Goal: Information Seeking & Learning: Learn about a topic

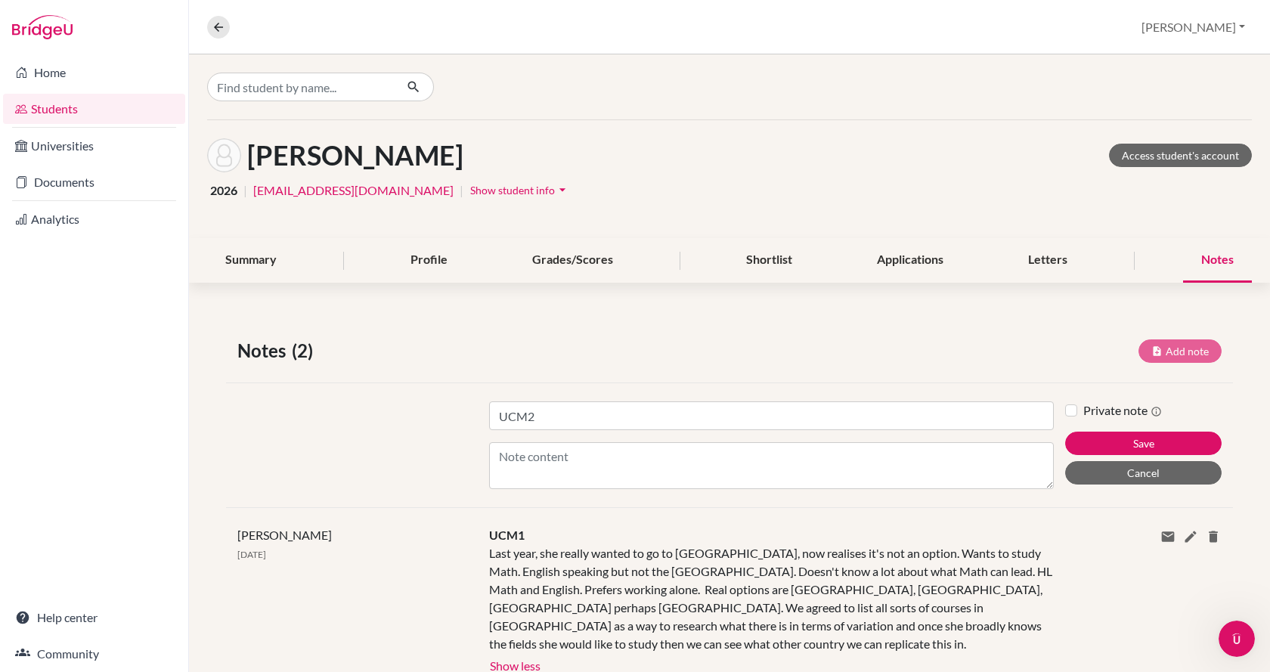
scroll to position [42, 0]
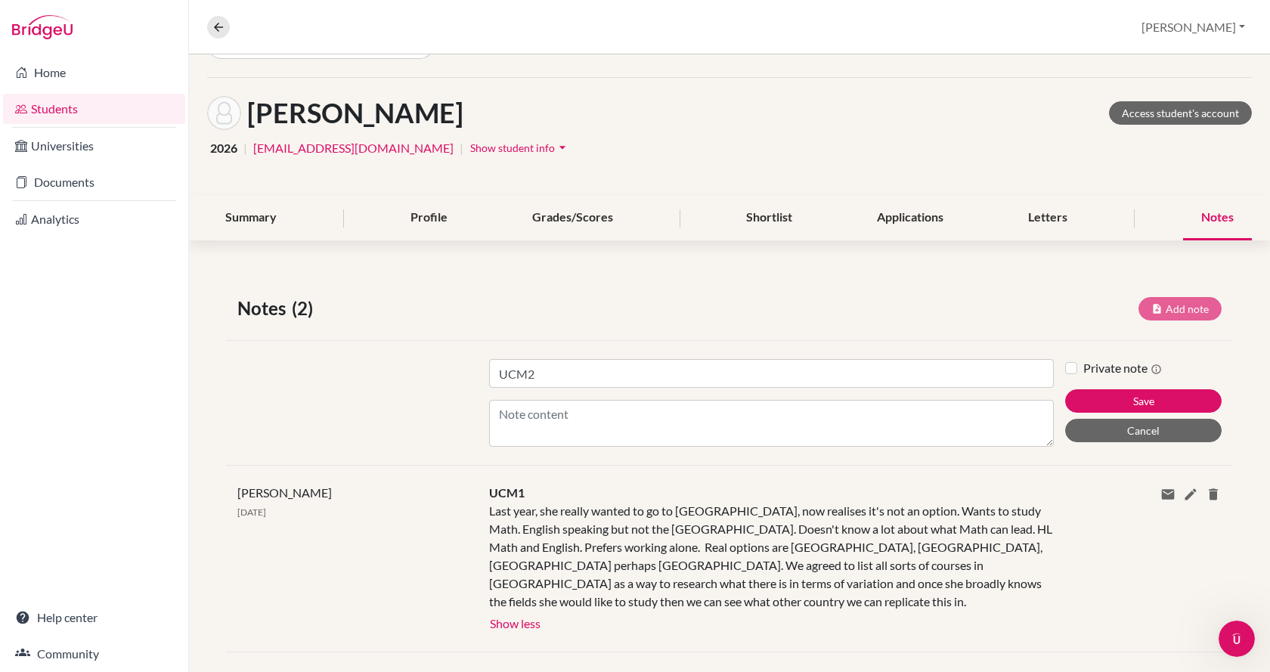
click at [559, 415] on textarea "Content" at bounding box center [771, 423] width 565 height 47
click at [346, 379] on div at bounding box center [352, 403] width 252 height 88
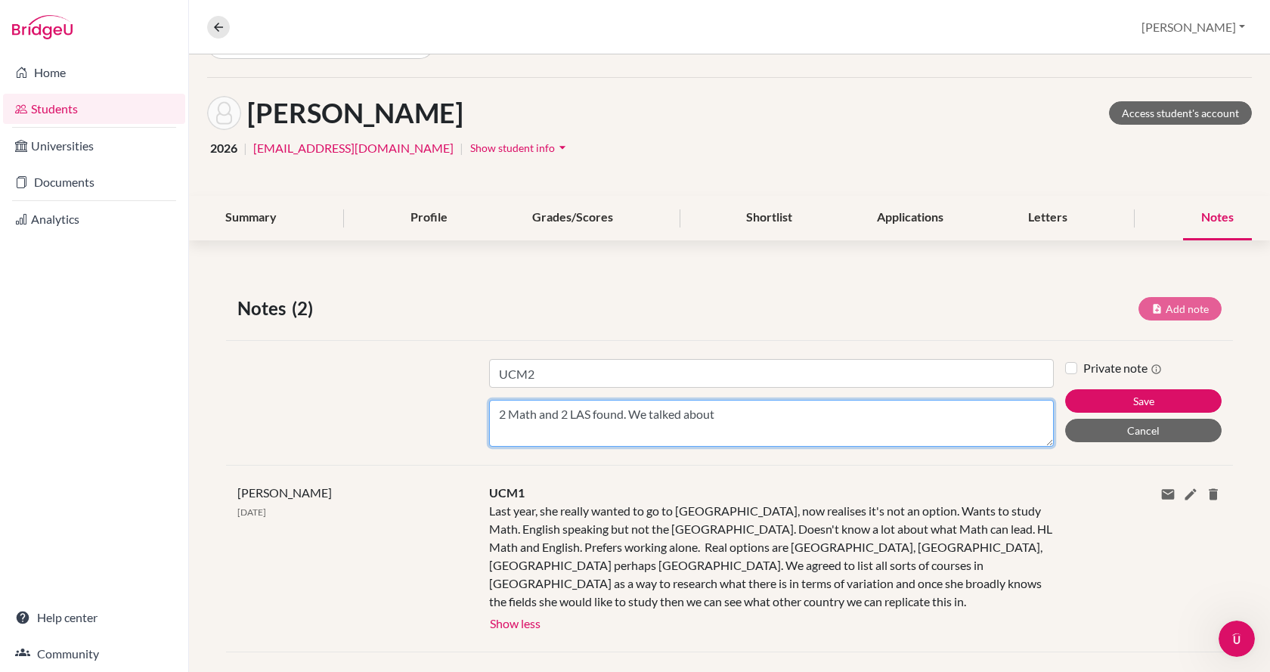
click at [731, 418] on textarea "2 Math and 2 LAS found. We talked about" at bounding box center [771, 423] width 565 height 47
click at [598, 420] on textarea "2 Math and 2 LAS found. We talked about" at bounding box center [771, 423] width 565 height 47
click at [728, 413] on textarea "2 Math and 2 LAS found. We talked about" at bounding box center [771, 423] width 565 height 47
click at [538, 420] on textarea "2 Math and 2 LAS found. We talked about adding more LAS to choose from, AUC and…" at bounding box center [771, 423] width 565 height 47
click at [999, 416] on textarea "2 Math and 2 LAS found. We talked about adding more LAS to choose from, AUC and…" at bounding box center [771, 423] width 565 height 47
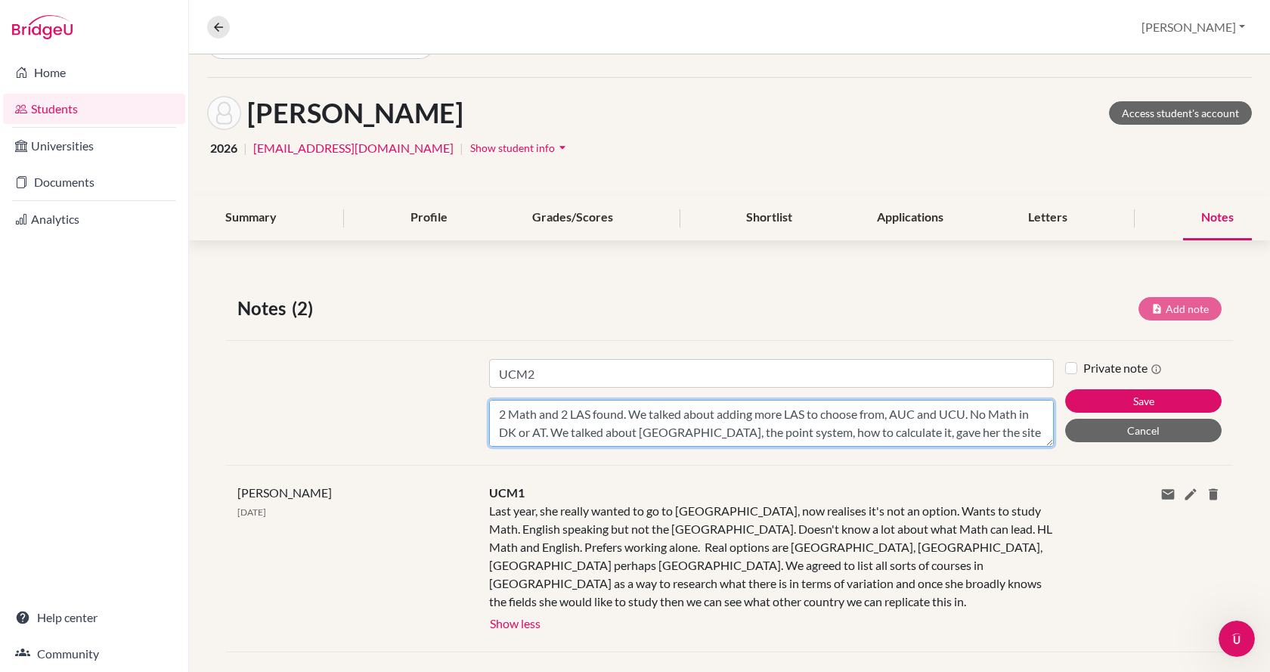
scroll to position [11, 0]
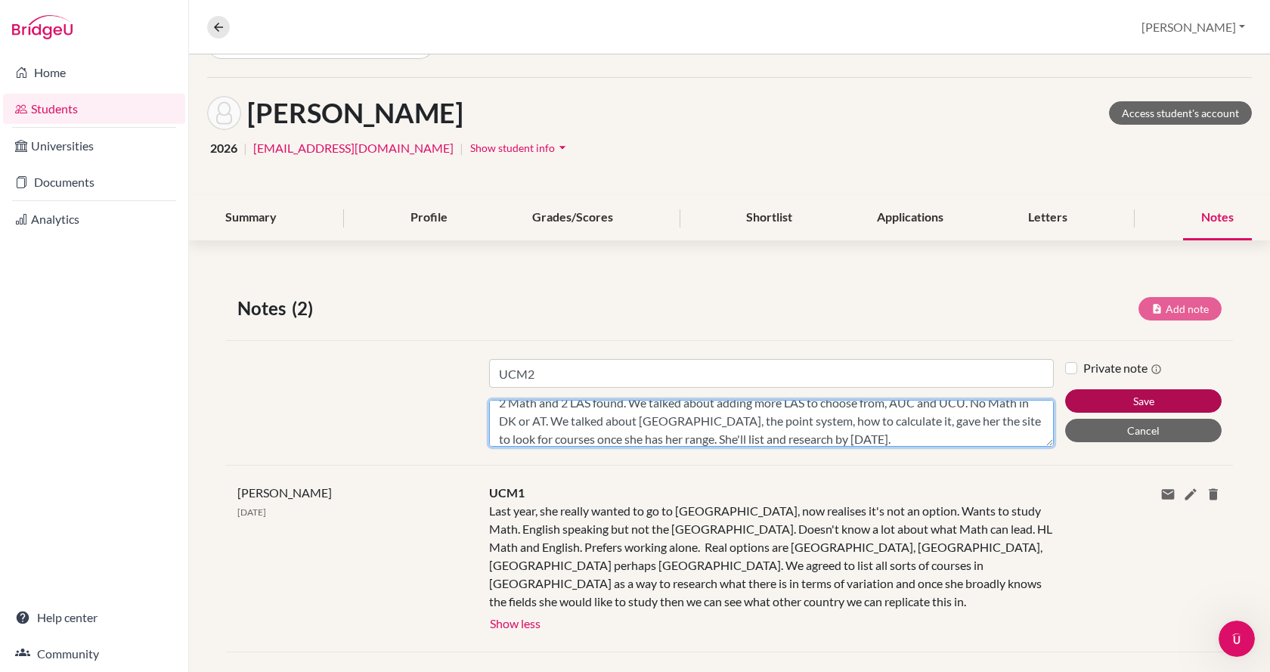
type textarea "2 Math and 2 LAS found. We talked about adding more LAS to choose from, AUC and…"
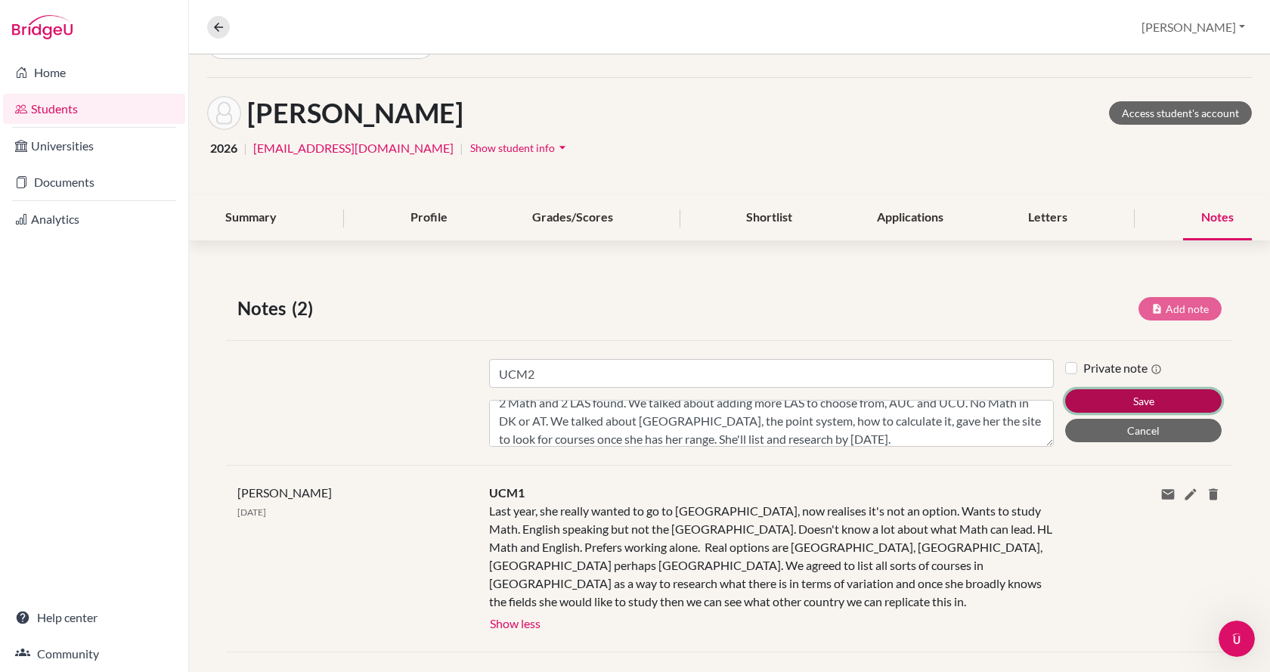
click at [1091, 399] on button "Save" at bounding box center [1144, 400] width 157 height 23
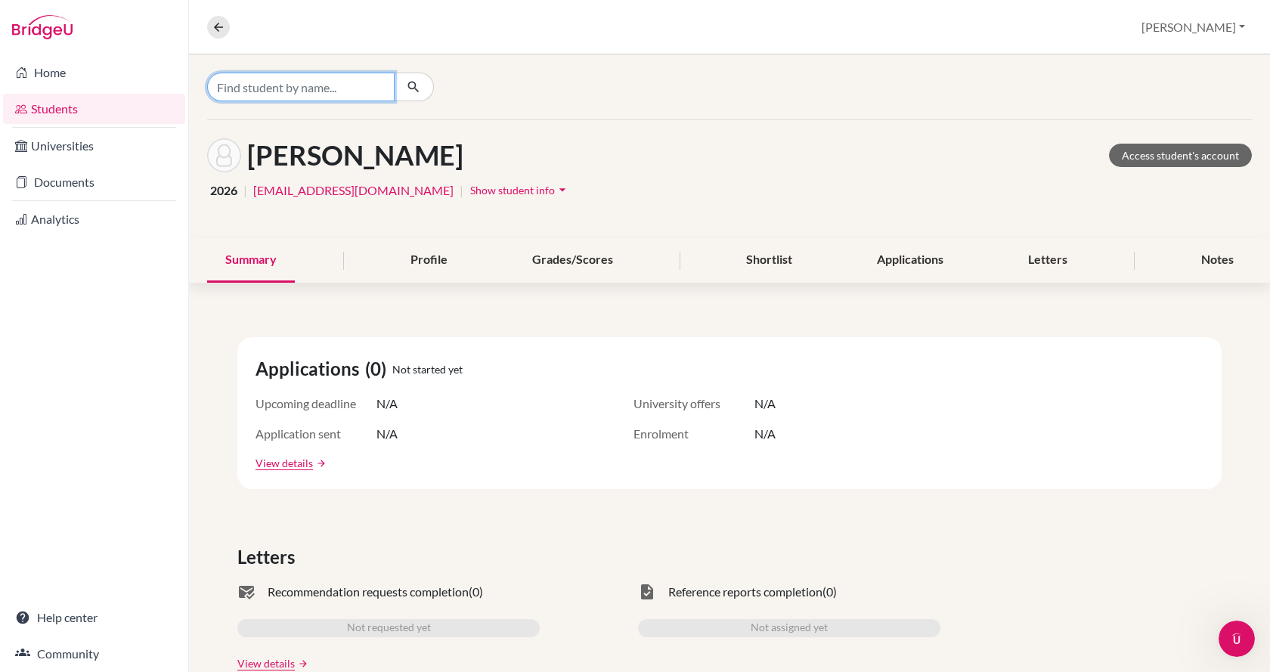
click at [264, 92] on input "Find student by name..." at bounding box center [301, 87] width 188 height 29
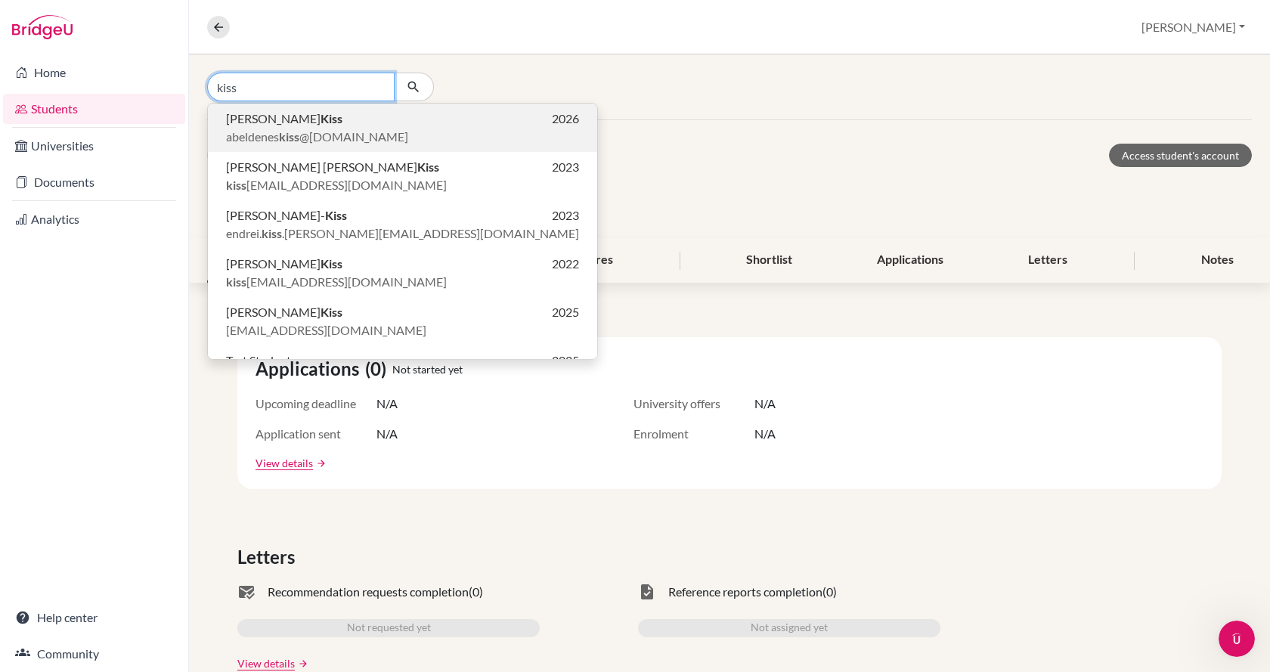
type input "kiss"
click at [285, 127] on p "Abel Kiss 2026" at bounding box center [402, 119] width 353 height 18
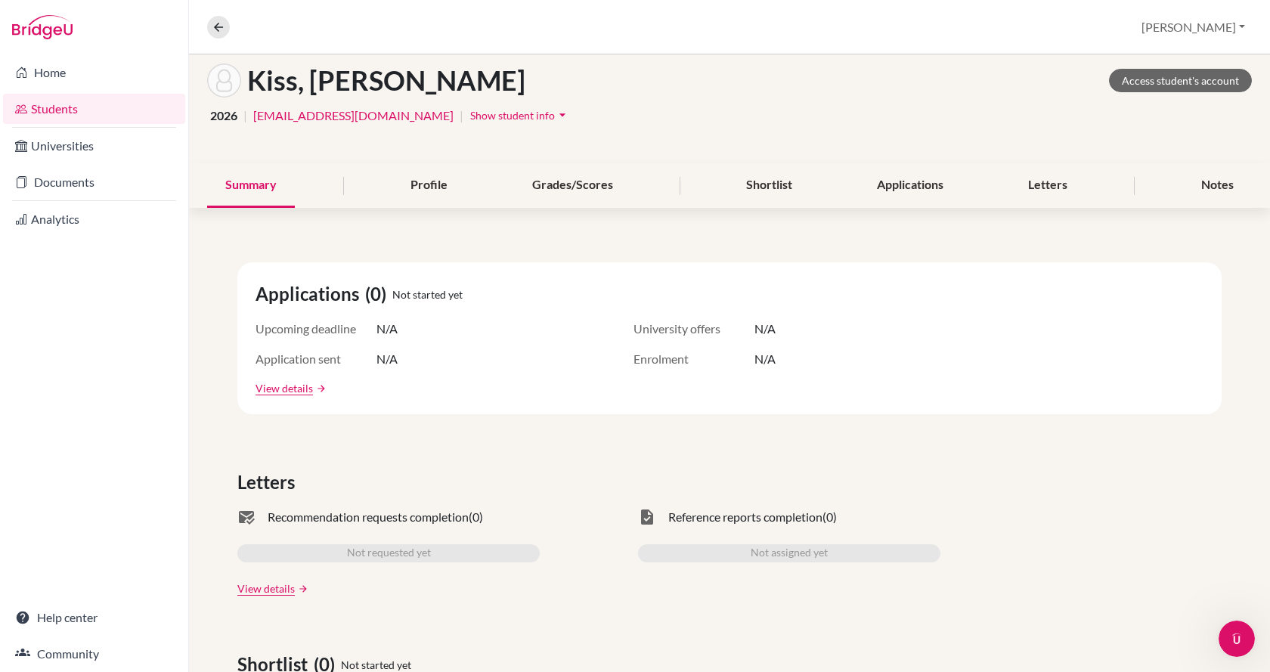
scroll to position [76, 0]
click at [1195, 185] on div "Notes" at bounding box center [1218, 185] width 69 height 45
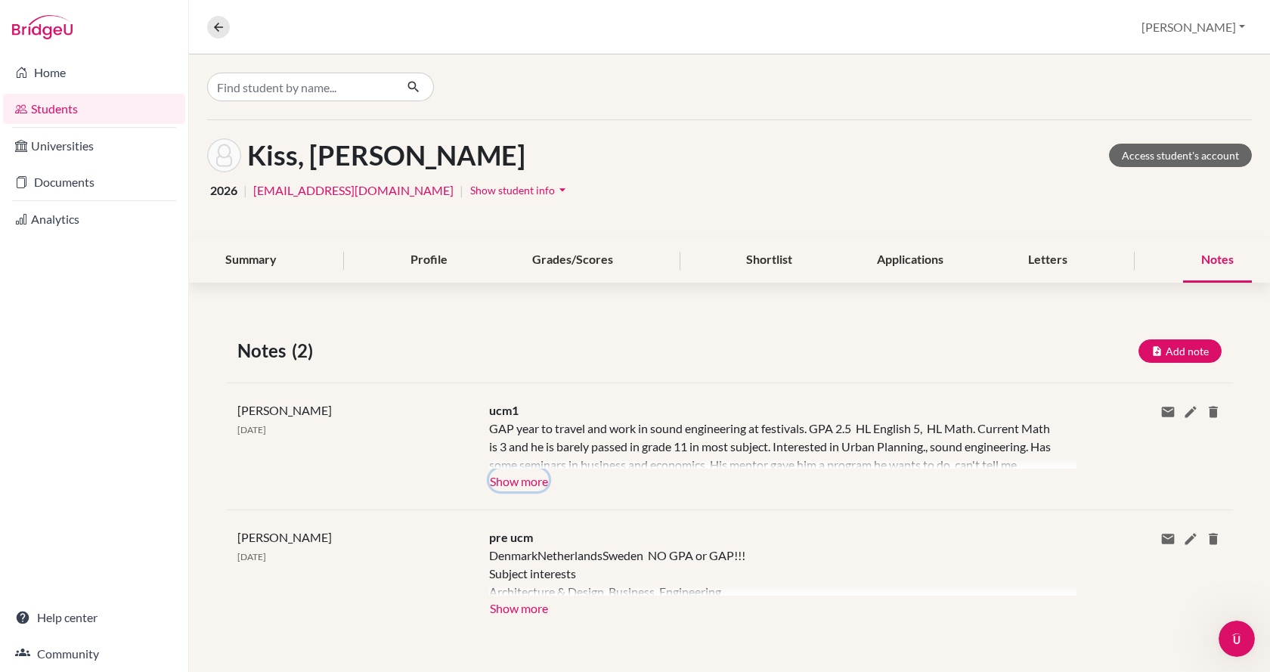
click at [517, 482] on button "Show more" at bounding box center [519, 480] width 60 height 23
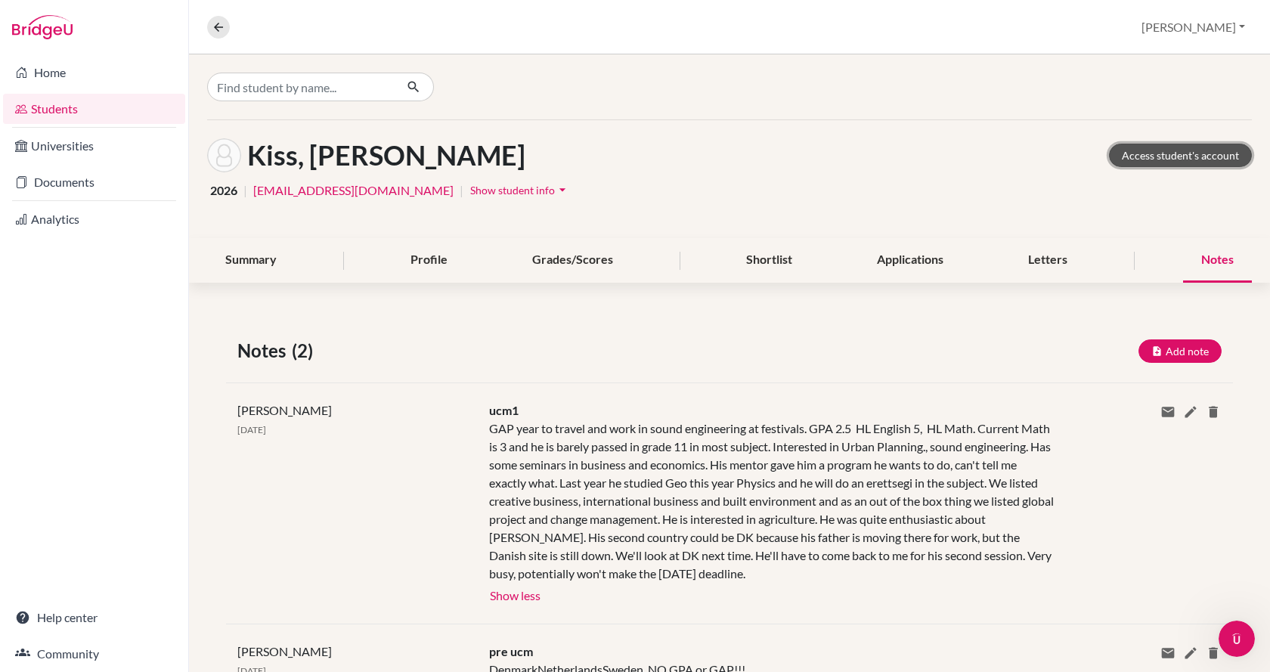
click at [1166, 158] on link "Access student's account" at bounding box center [1180, 155] width 143 height 23
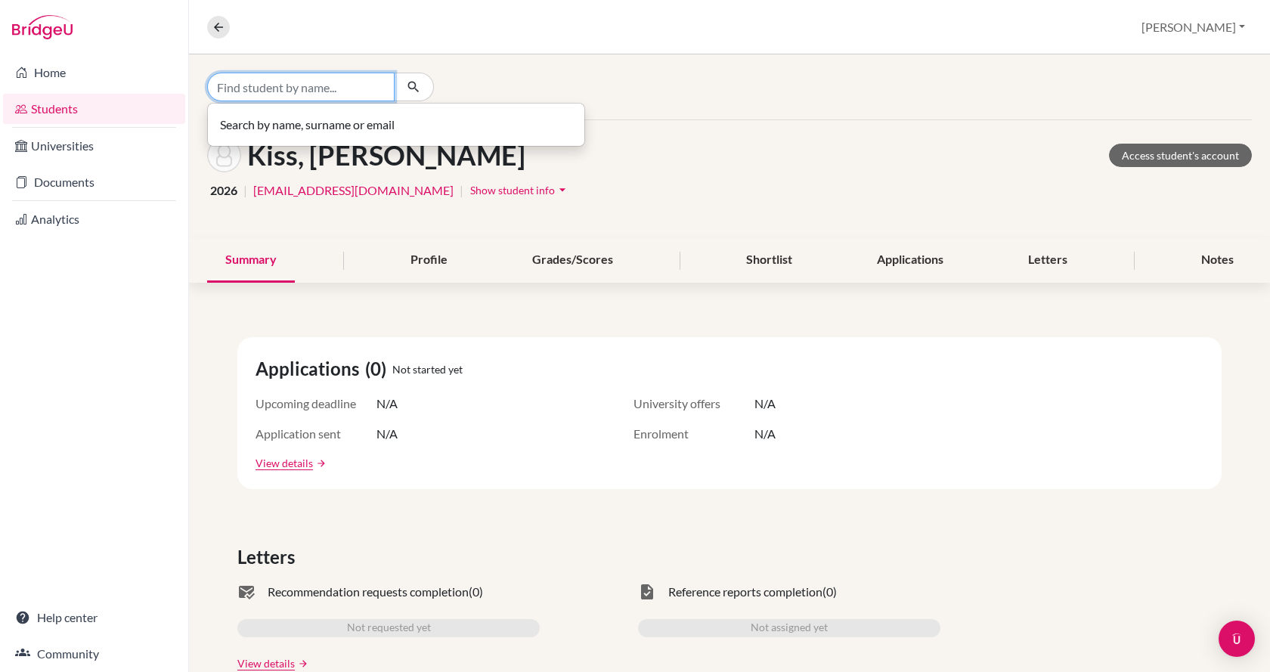
click at [302, 85] on input "Find student by name..." at bounding box center [301, 87] width 188 height 29
type input "[PERSON_NAME]"
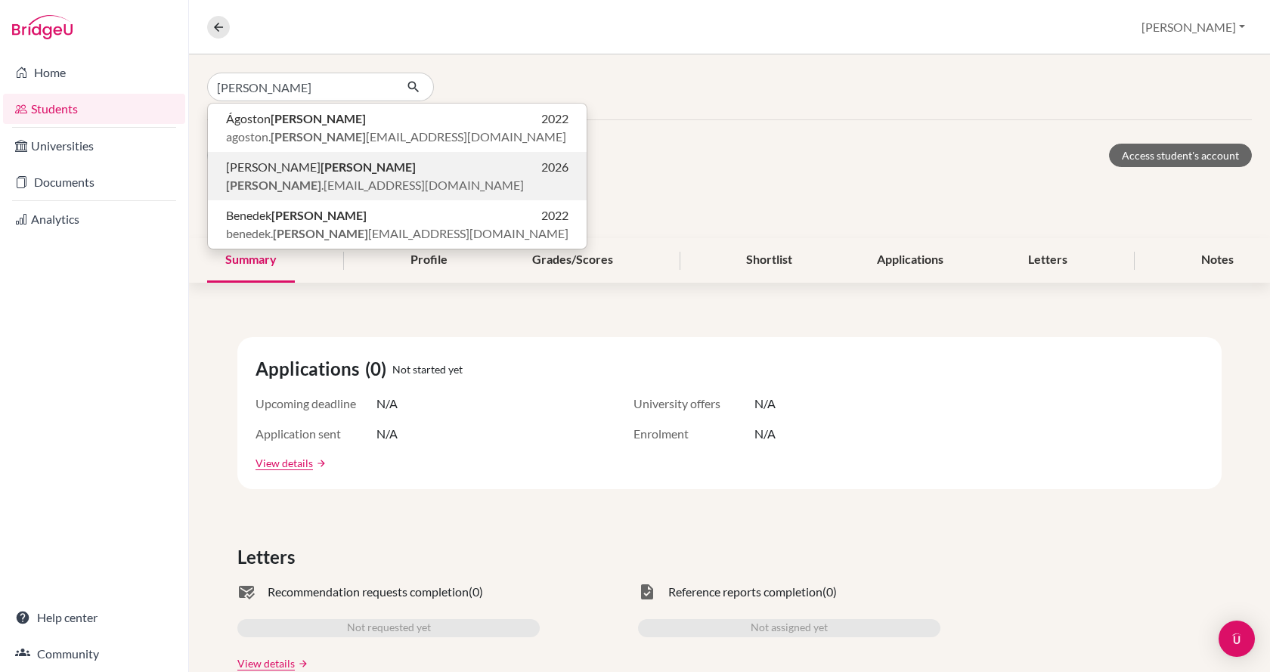
click at [298, 178] on span "[PERSON_NAME] .[EMAIL_ADDRESS][DOMAIN_NAME]" at bounding box center [375, 185] width 298 height 18
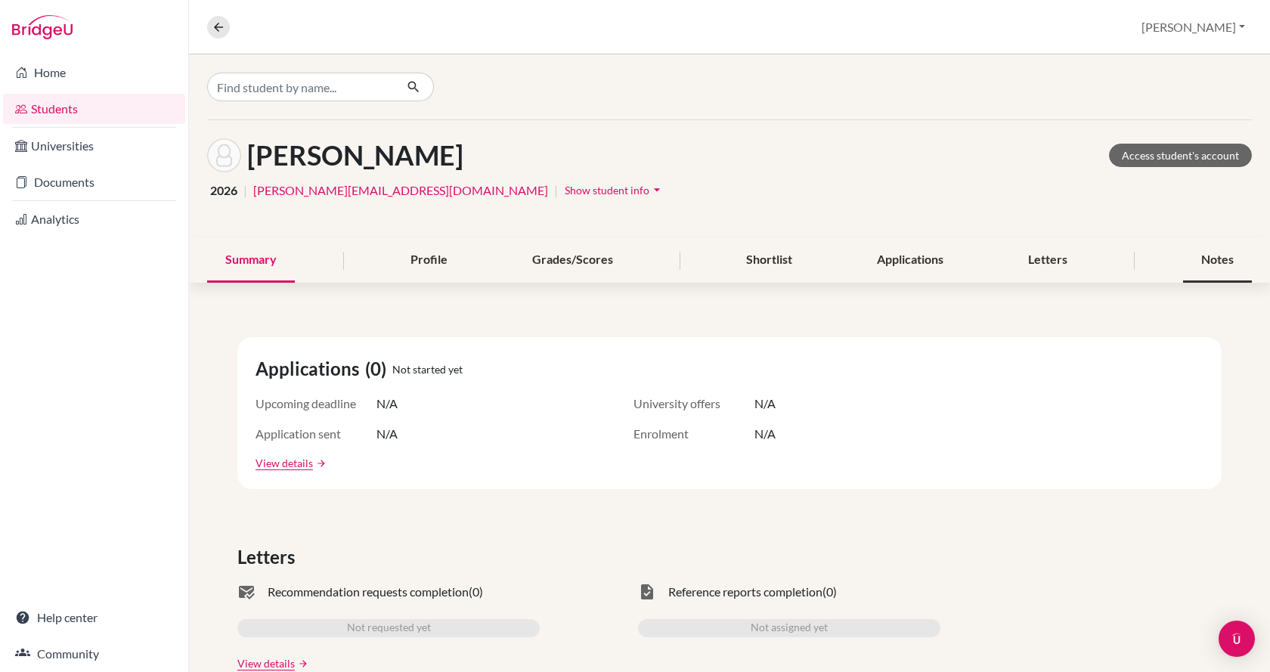
click at [1191, 266] on div "Notes" at bounding box center [1218, 260] width 69 height 45
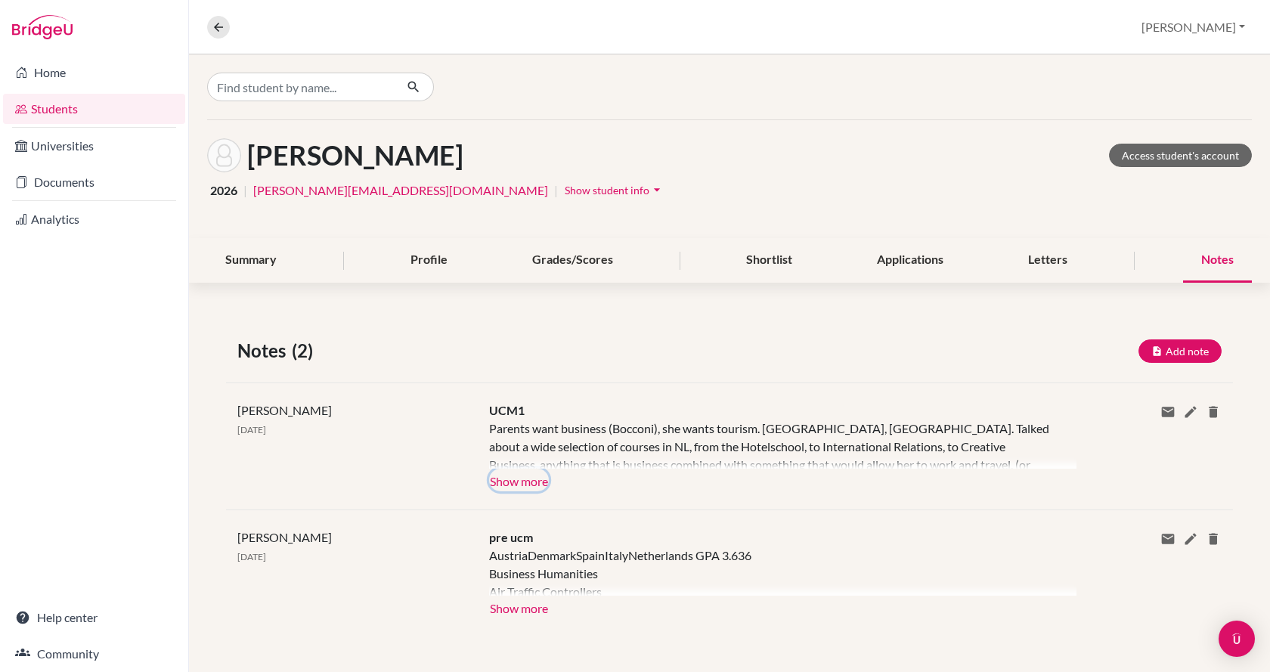
click at [532, 473] on button "Show more" at bounding box center [519, 480] width 60 height 23
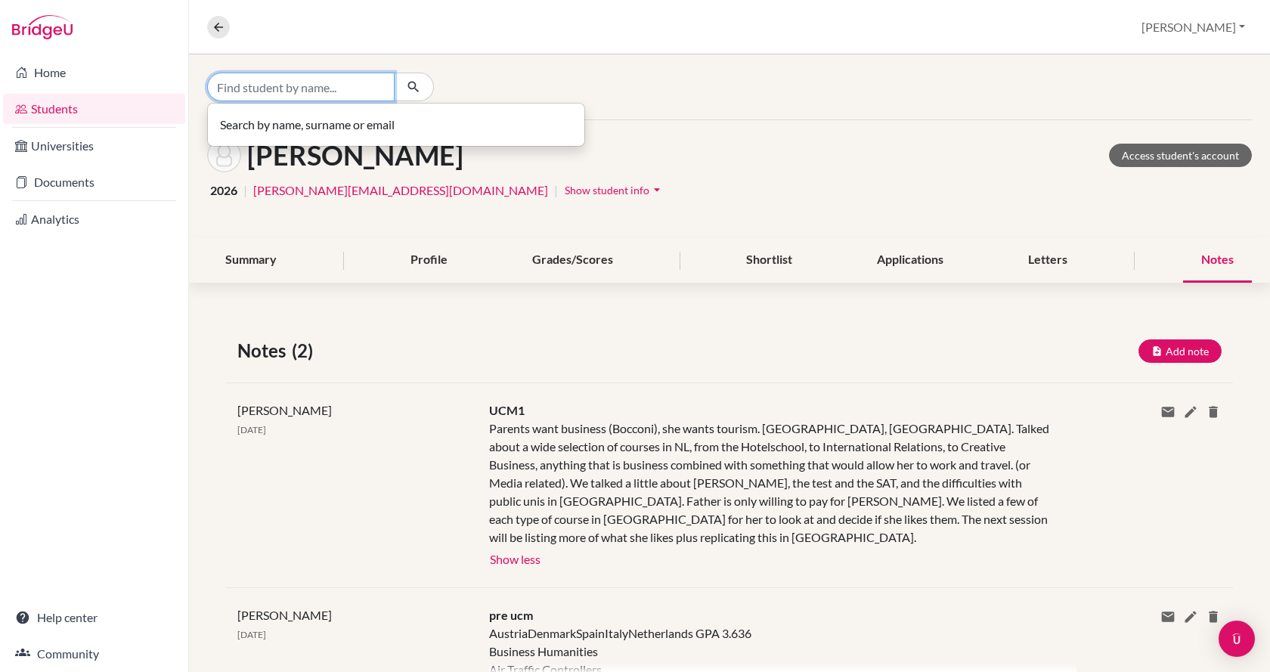
click at [352, 80] on input "Find student by name..." at bounding box center [301, 87] width 188 height 29
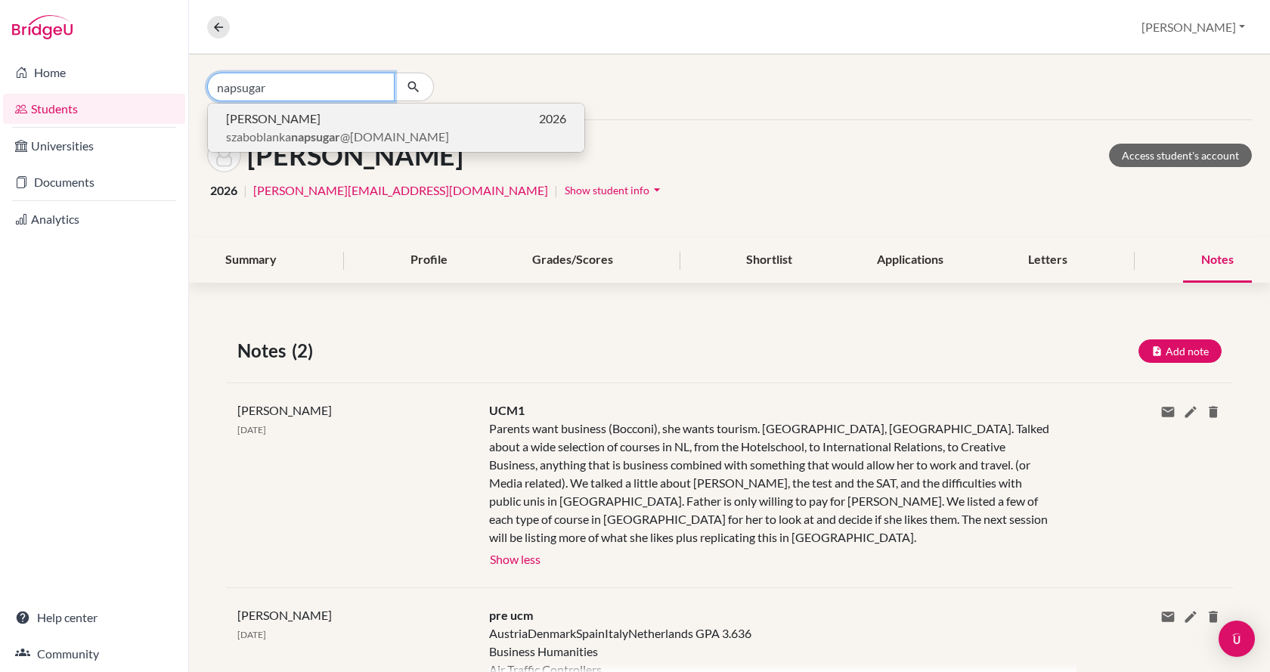
type input "napsugar"
click at [361, 124] on p "[PERSON_NAME] 2026" at bounding box center [396, 119] width 340 height 18
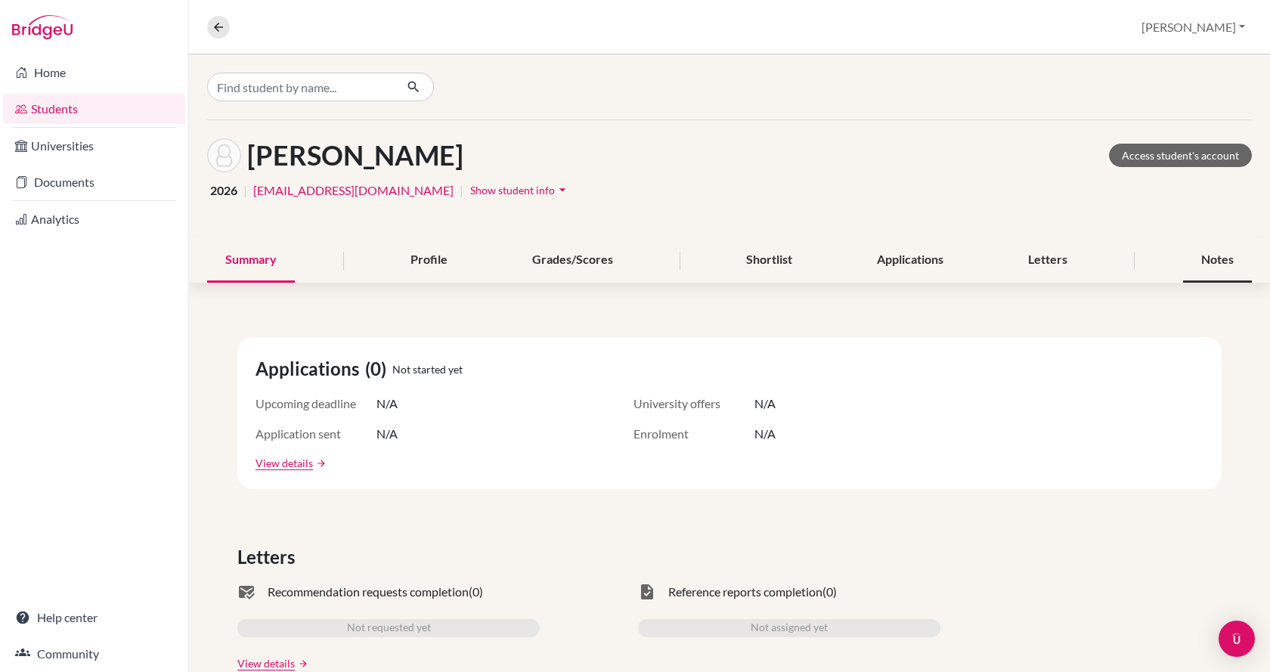
click at [1190, 261] on div "Notes" at bounding box center [1218, 260] width 69 height 45
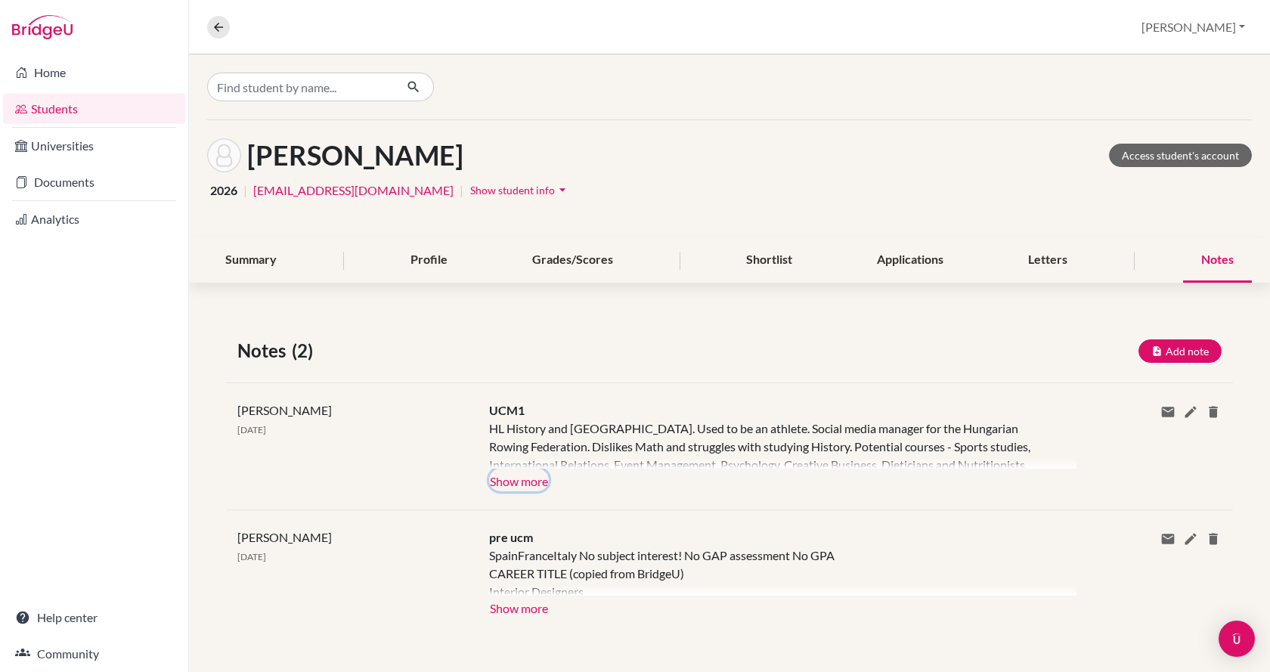
click at [522, 482] on button "Show more" at bounding box center [519, 480] width 60 height 23
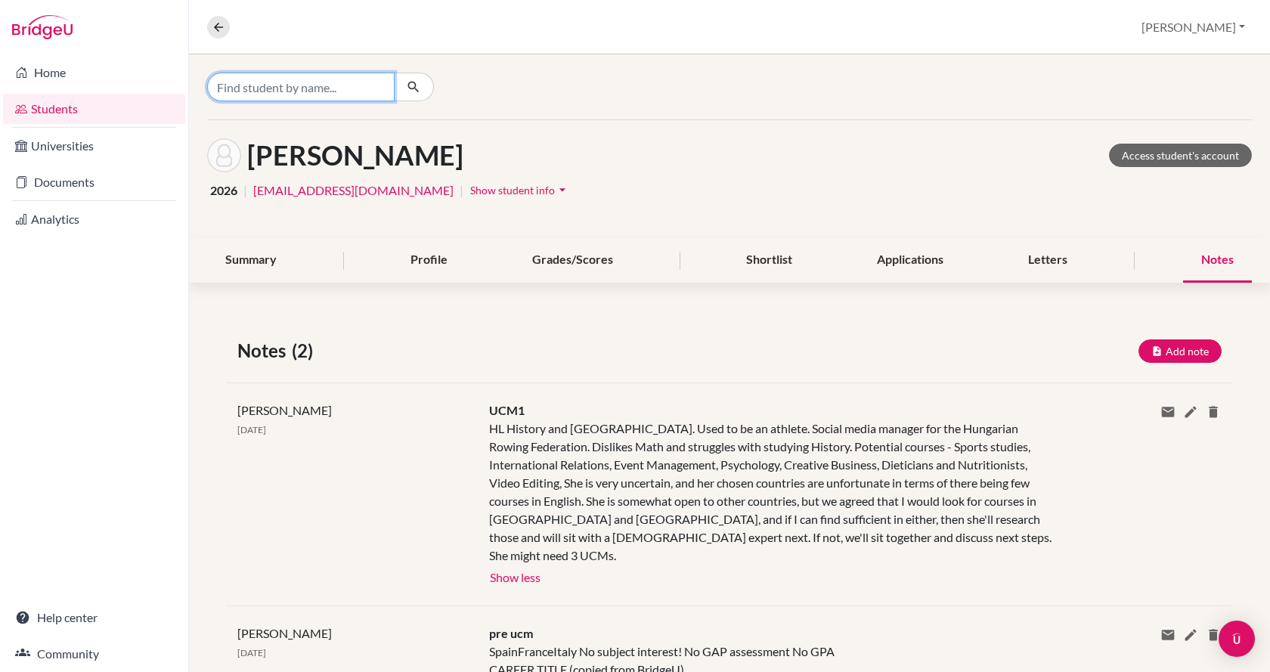
click at [287, 87] on input "Find student by name..." at bounding box center [301, 87] width 188 height 29
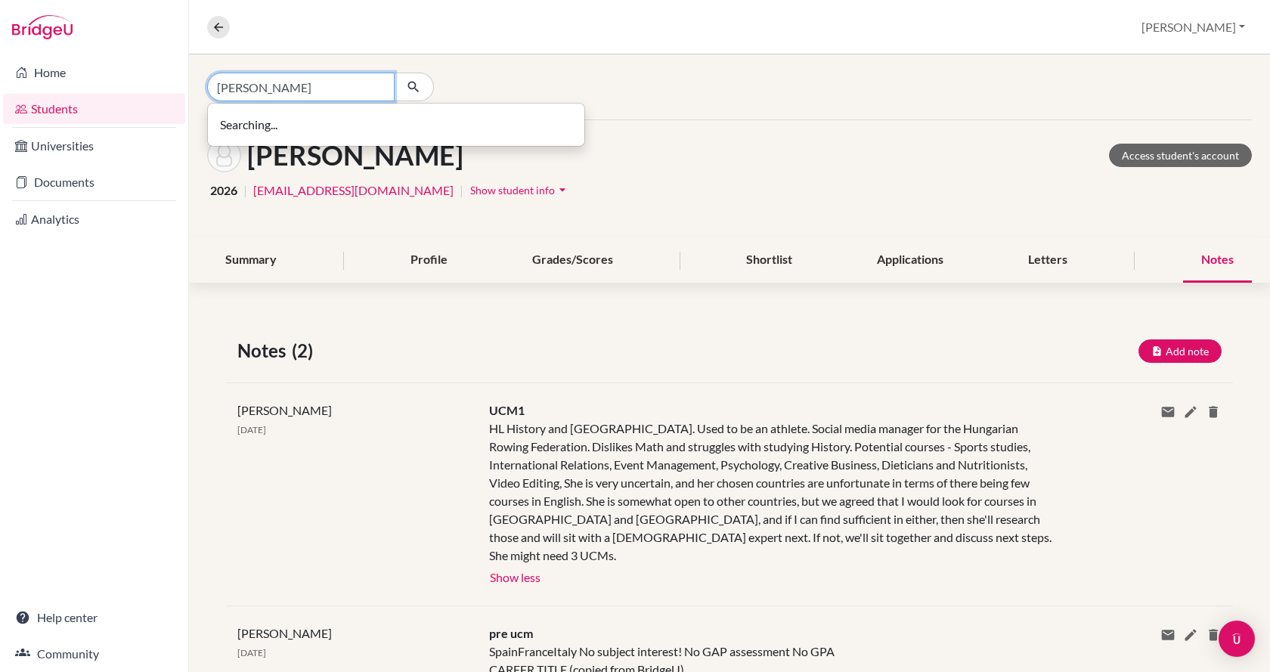
type input "[PERSON_NAME]"
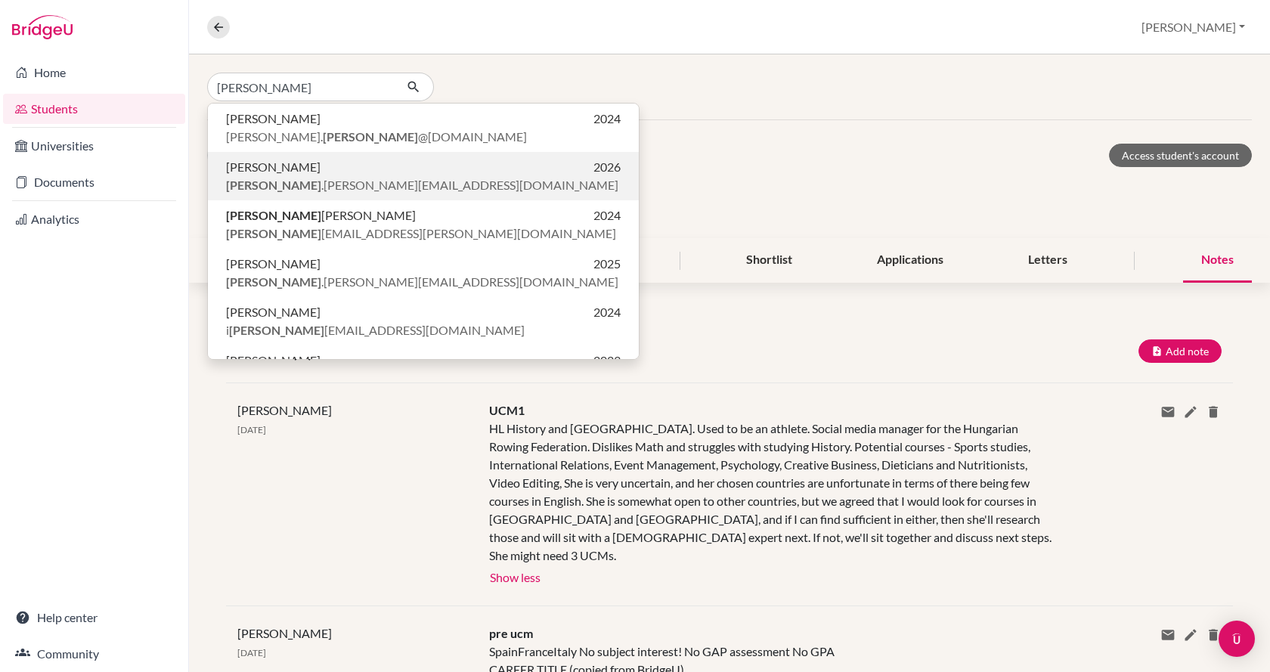
click at [281, 171] on p "[PERSON_NAME] 2026" at bounding box center [423, 167] width 395 height 18
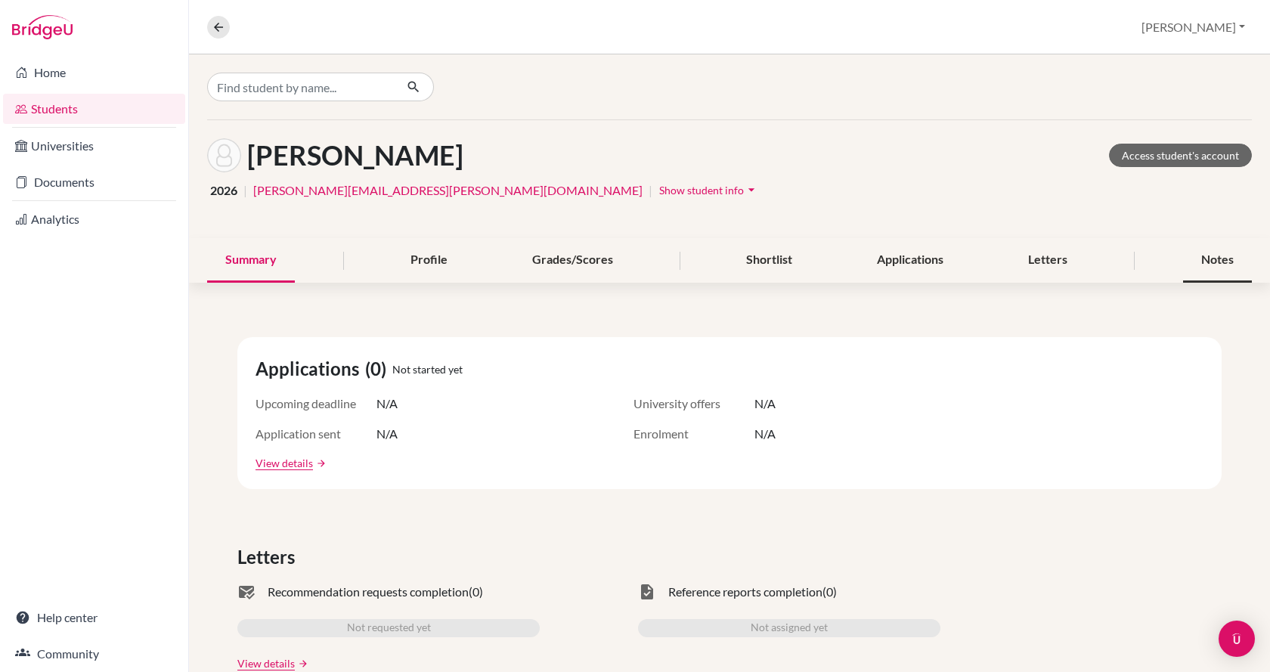
click at [1200, 266] on div "Notes" at bounding box center [1218, 260] width 69 height 45
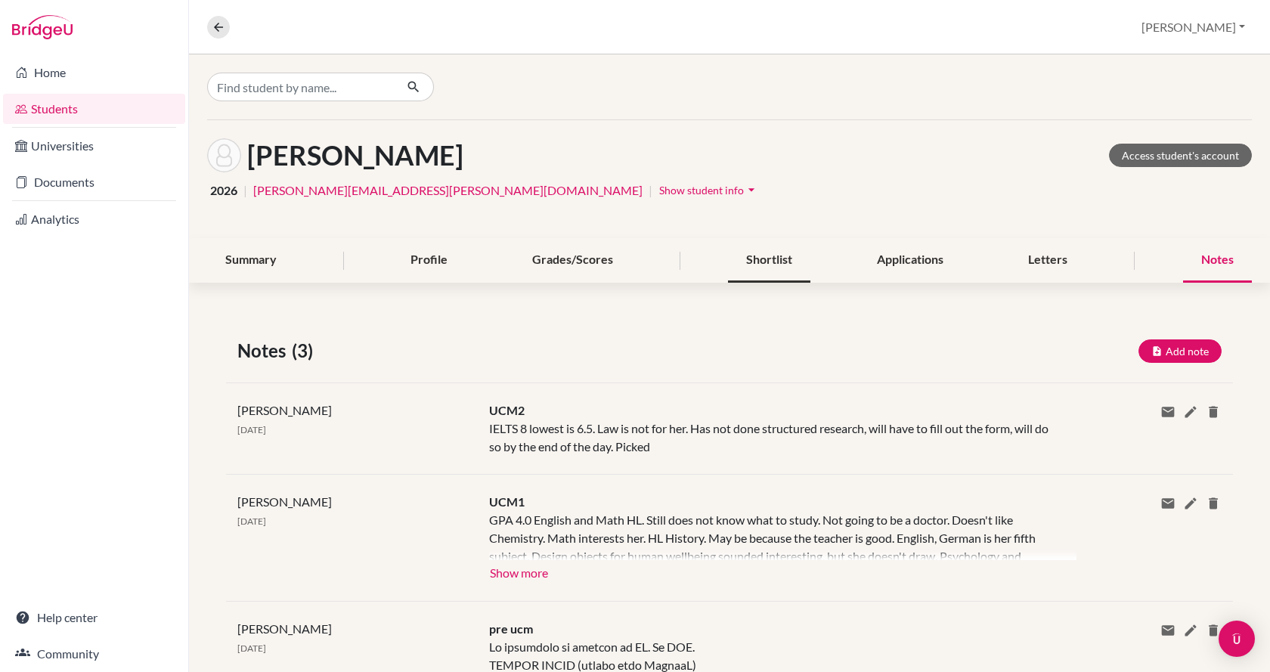
click at [777, 262] on div "Shortlist" at bounding box center [769, 260] width 82 height 45
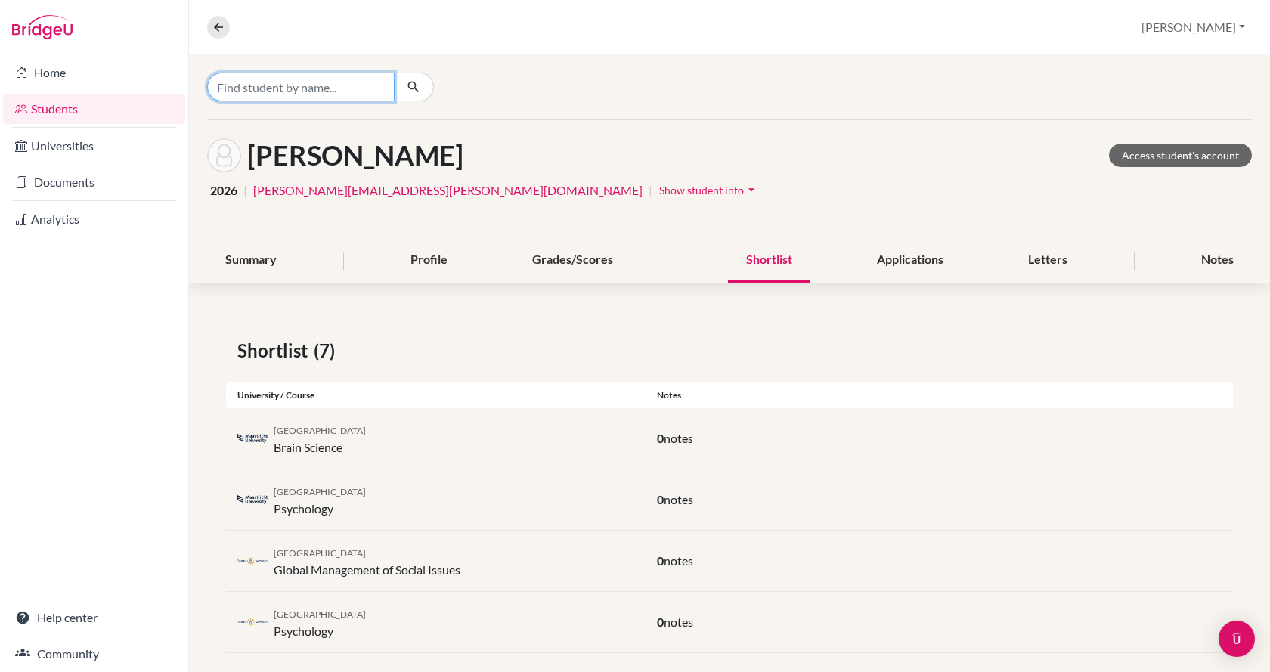
click at [376, 76] on input "Find student by name..." at bounding box center [301, 87] width 188 height 29
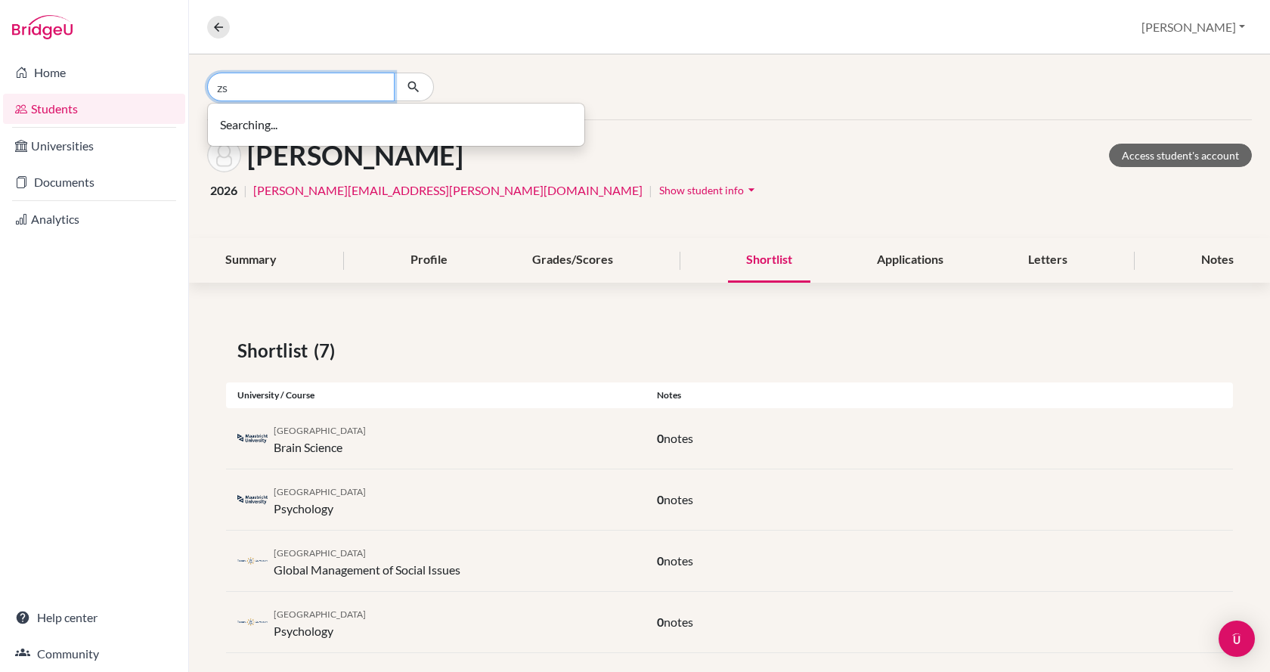
type input "z"
type input "szintia"
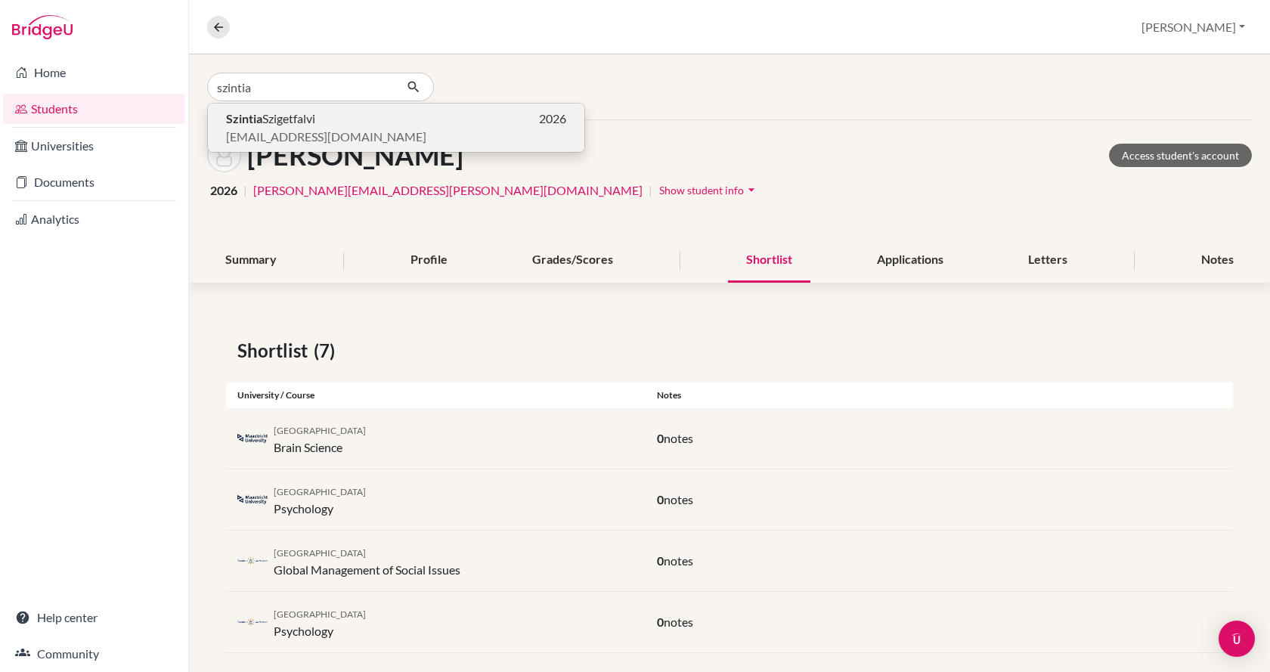
click at [360, 119] on p "Szintia Szigetfalvi 2026" at bounding box center [396, 119] width 340 height 18
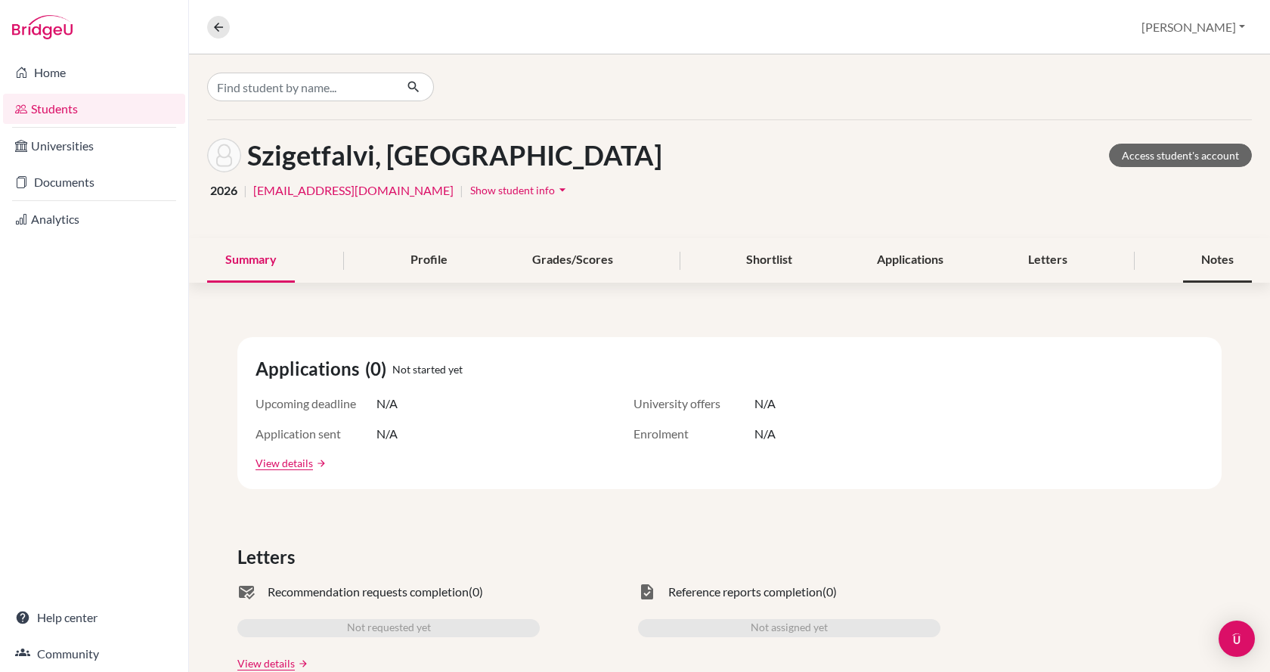
click at [1192, 258] on div "Notes" at bounding box center [1218, 260] width 69 height 45
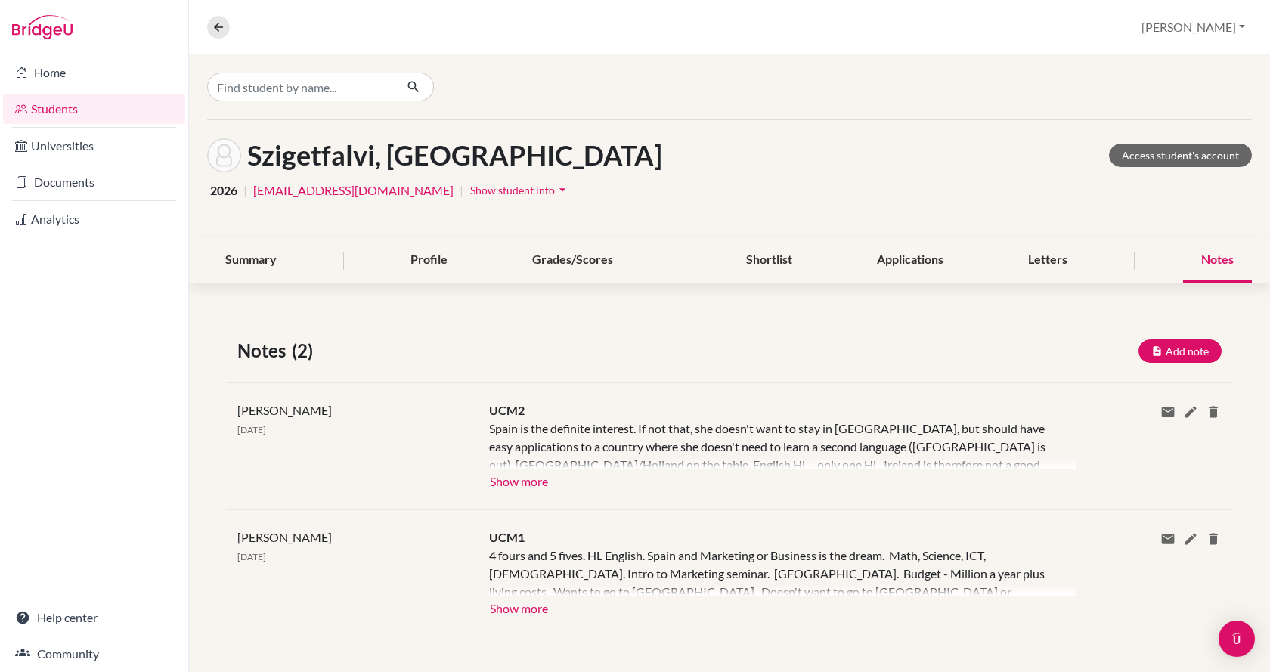
scroll to position [1, 0]
click at [287, 95] on input "Find student by name..." at bounding box center [301, 86] width 188 height 29
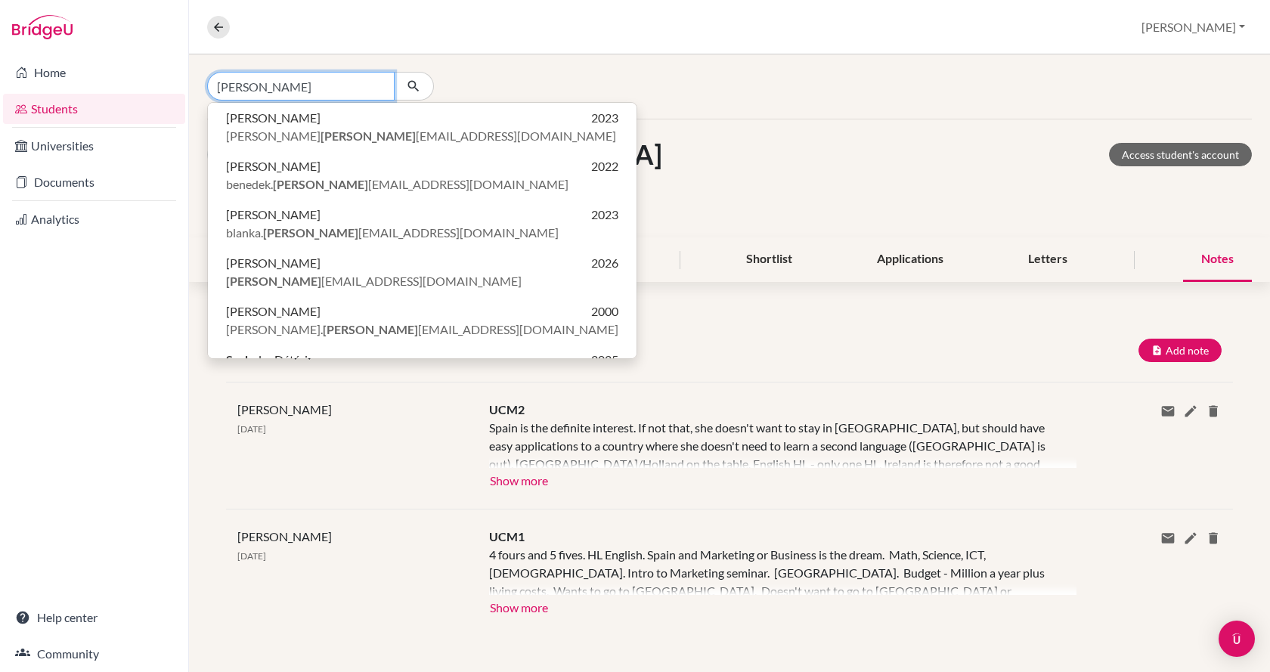
type input "[PERSON_NAME]"
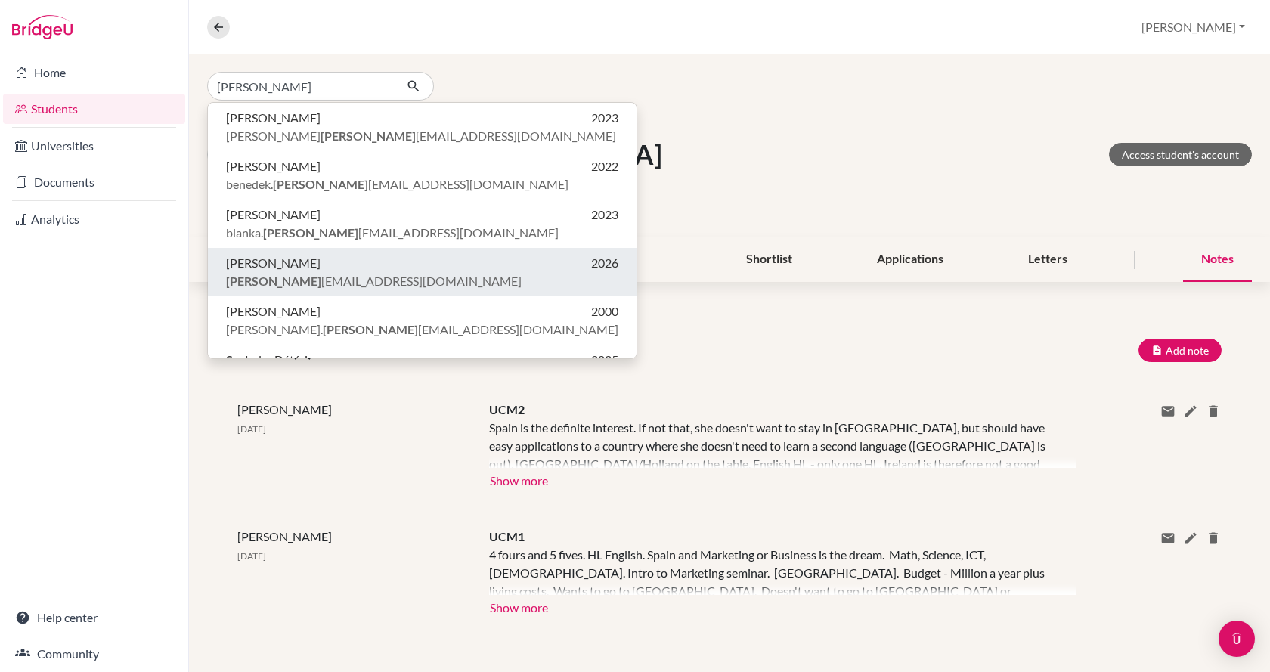
click button "[PERSON_NAME] 2026 [PERSON_NAME] [EMAIL_ADDRESS][DOMAIN_NAME]" at bounding box center [422, 369] width 429 height 48
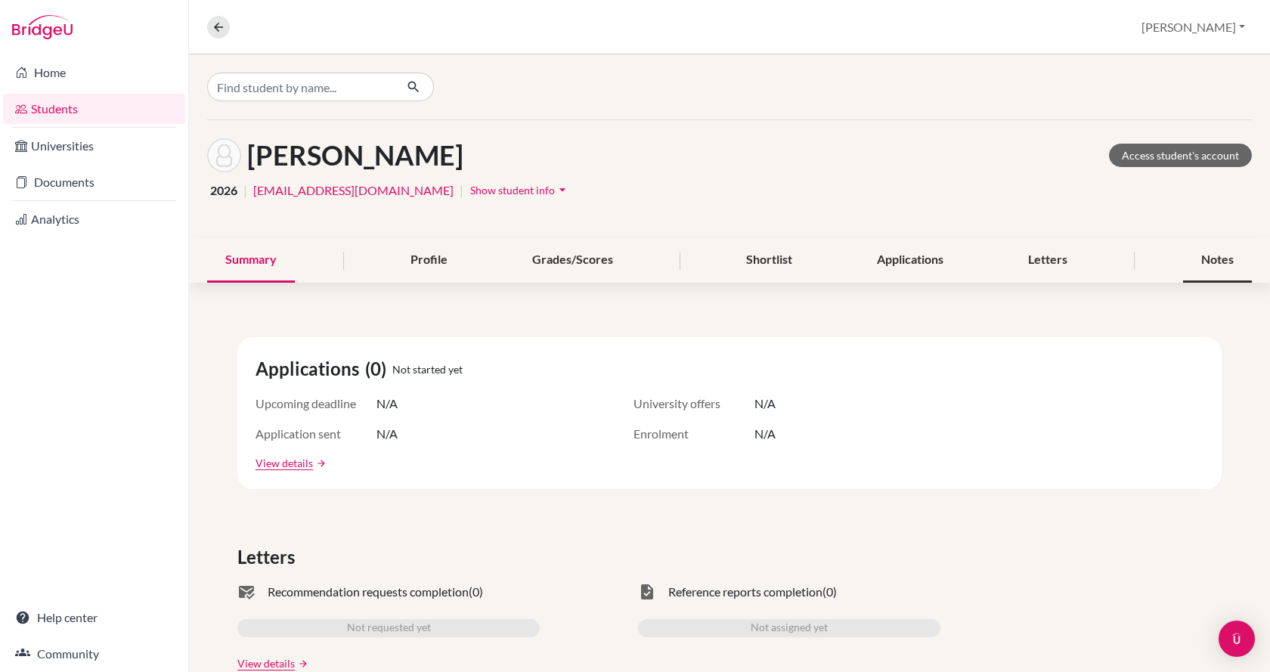
click at [1204, 258] on div "Notes" at bounding box center [1218, 260] width 69 height 45
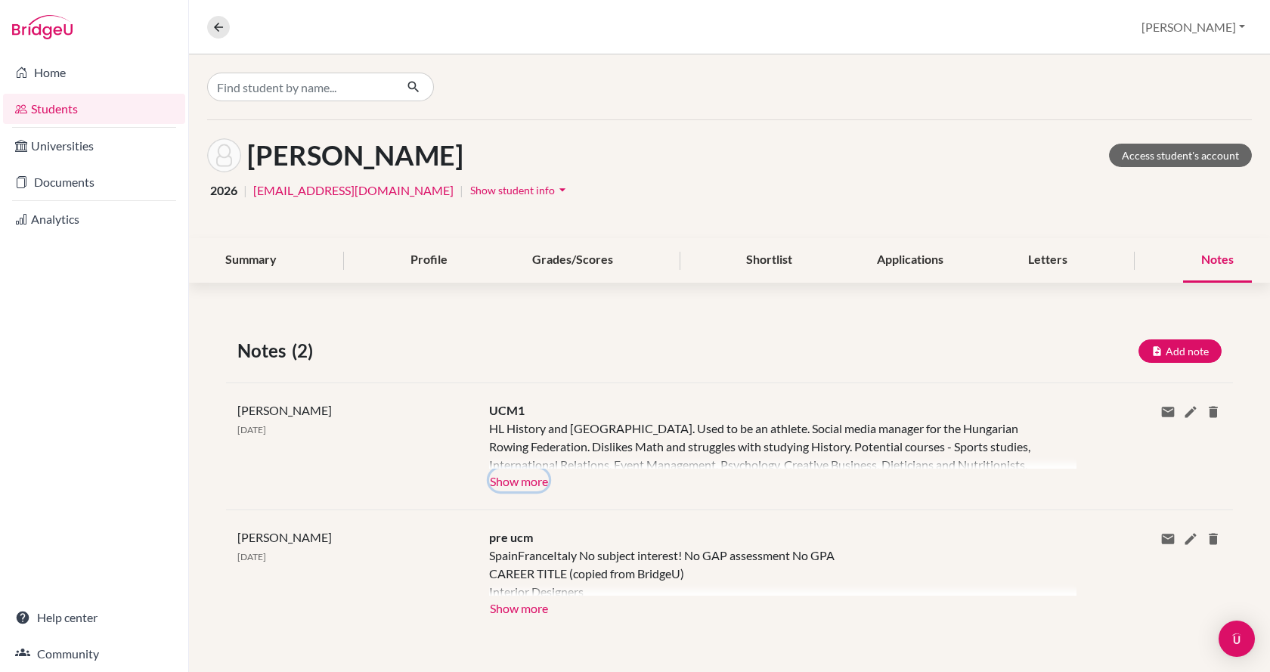
click at [517, 486] on button "Show more" at bounding box center [519, 480] width 60 height 23
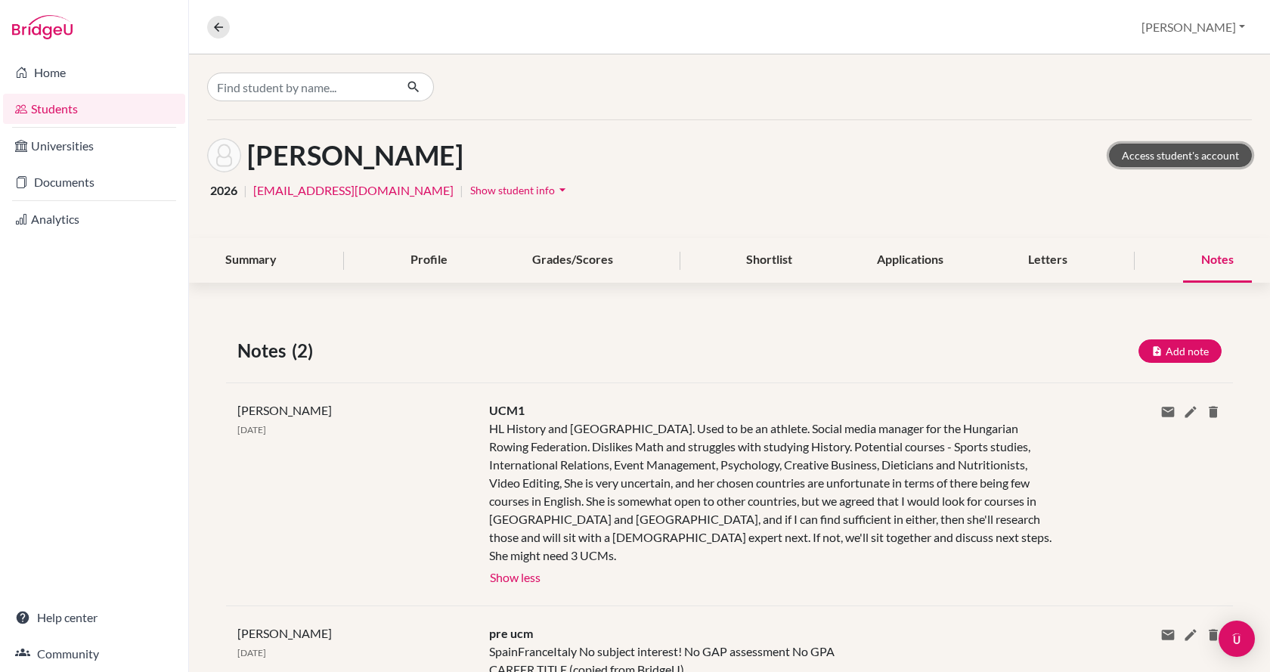
click at [1170, 151] on link "Access student's account" at bounding box center [1180, 155] width 143 height 23
